Goal: Navigation & Orientation: Find specific page/section

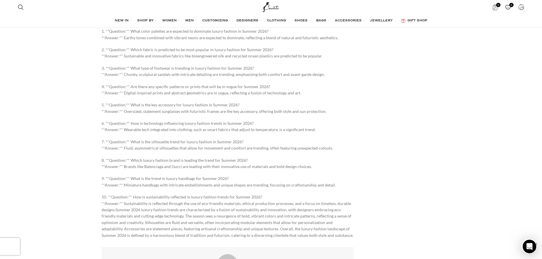
scroll to position [2988, 0]
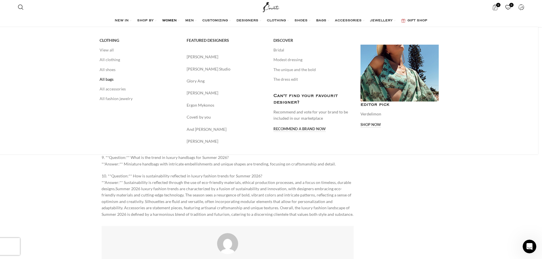
click at [106, 80] on link "All bags" at bounding box center [139, 80] width 79 height 10
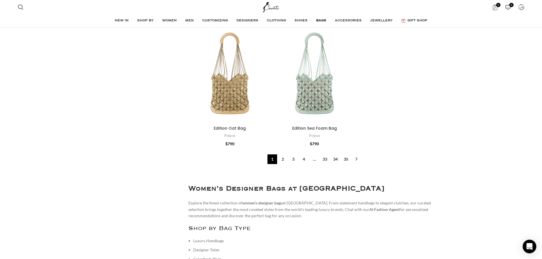
scroll to position [2162, 0]
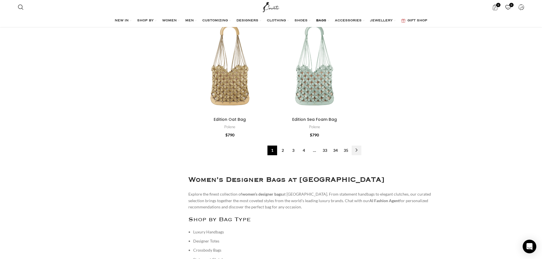
click at [360, 146] on link "→" at bounding box center [357, 151] width 10 height 10
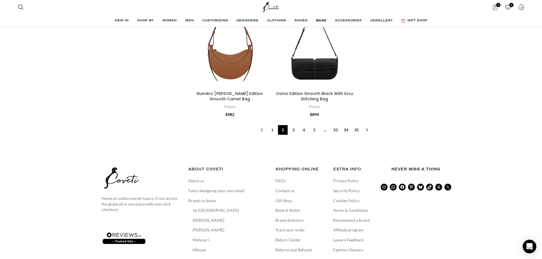
scroll to position [1991, 0]
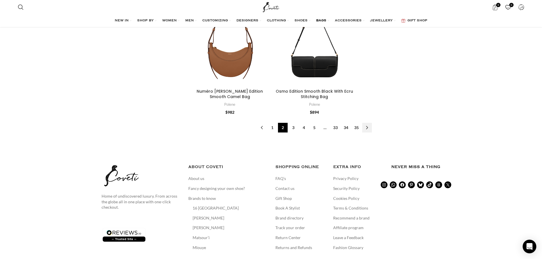
click at [367, 123] on link "→" at bounding box center [367, 128] width 10 height 10
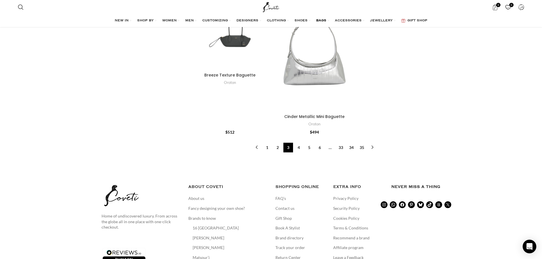
scroll to position [2276, 0]
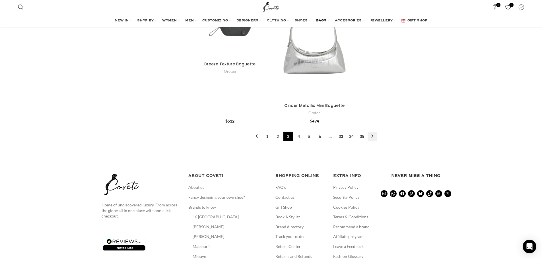
click at [375, 138] on link "→" at bounding box center [373, 137] width 10 height 10
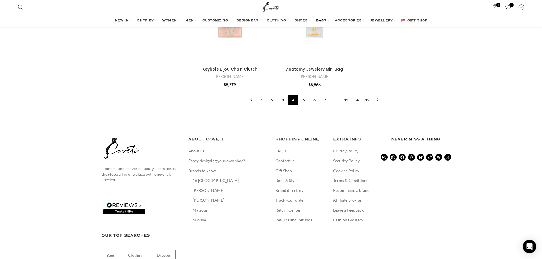
scroll to position [1992, 0]
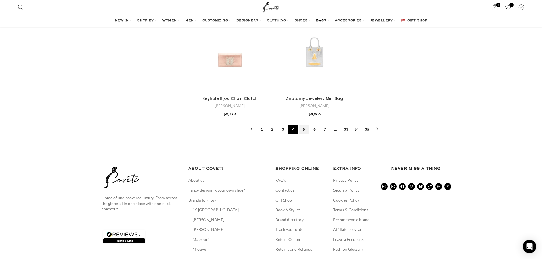
click at [305, 125] on link "5" at bounding box center [304, 130] width 10 height 10
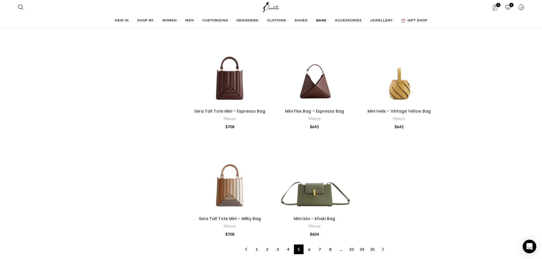
scroll to position [1786, 0]
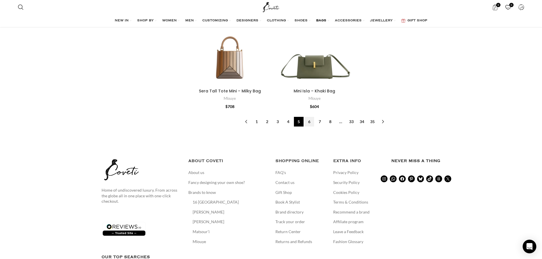
click at [309, 117] on link "6" at bounding box center [309, 122] width 10 height 10
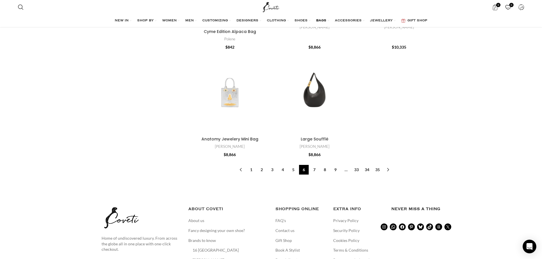
scroll to position [1786, 0]
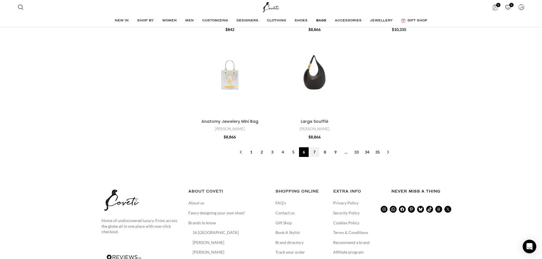
click at [318, 154] on link "7" at bounding box center [315, 152] width 10 height 10
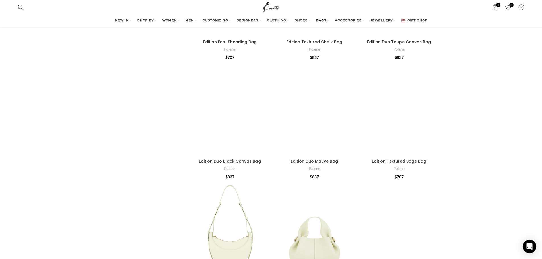
scroll to position [967, 0]
